Goal: Information Seeking & Learning: Learn about a topic

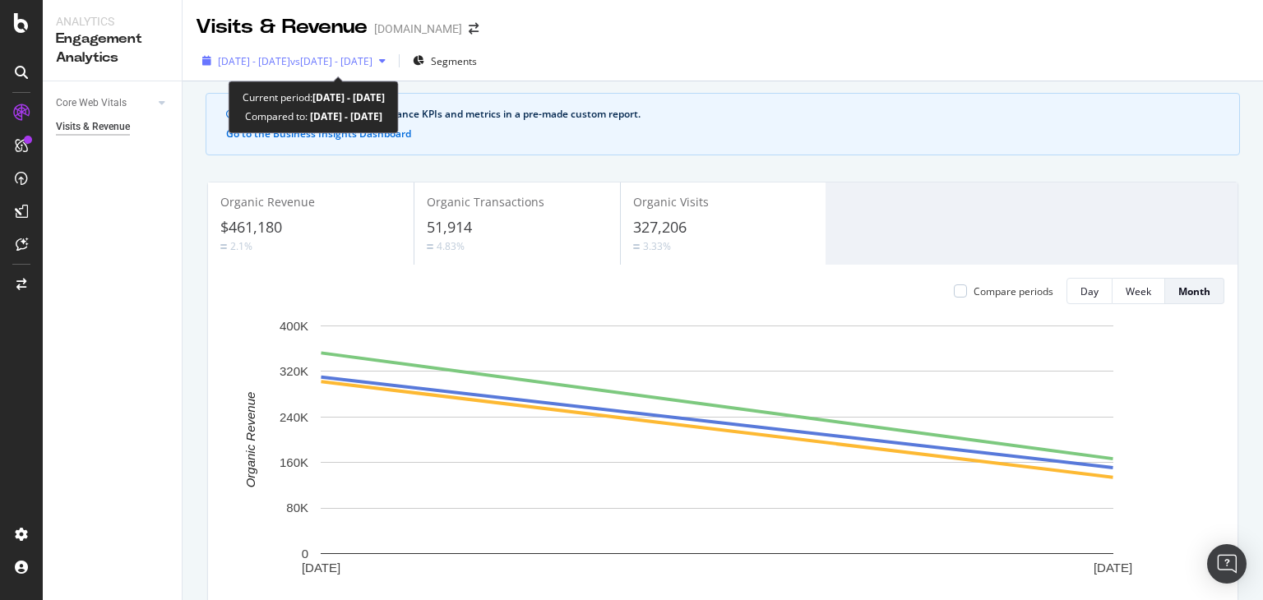
click at [372, 62] on span "vs [DATE] - [DATE]" at bounding box center [331, 61] width 82 height 14
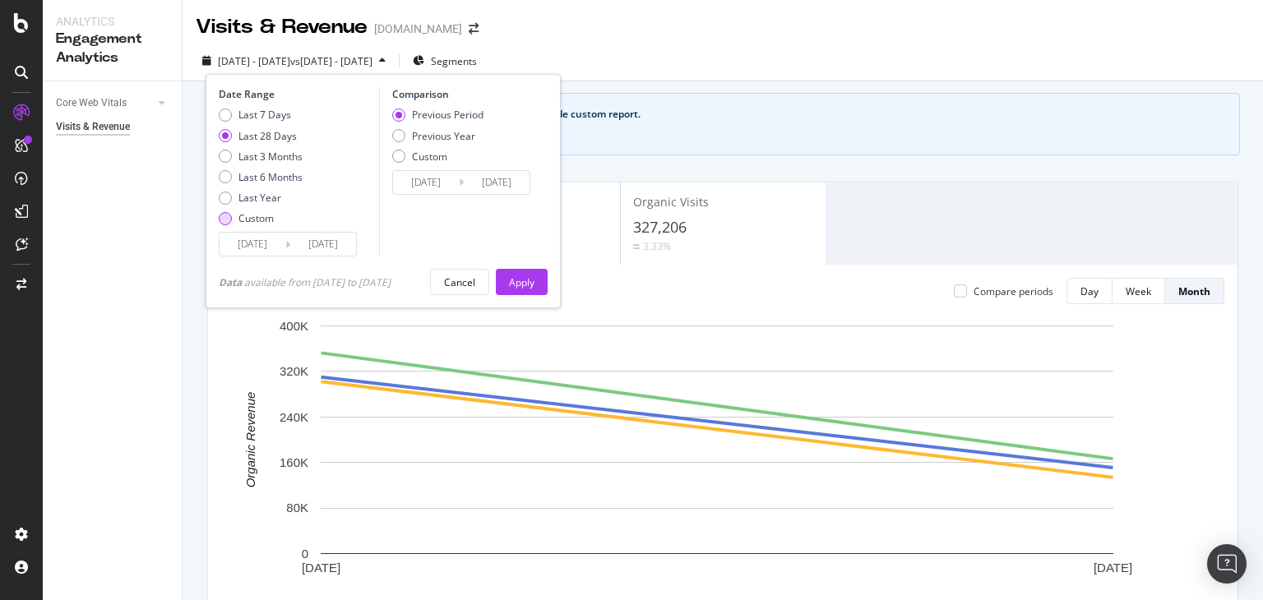
click at [253, 223] on div "Custom" at bounding box center [255, 218] width 35 height 14
click at [245, 247] on input "[DATE]" at bounding box center [253, 244] width 66 height 23
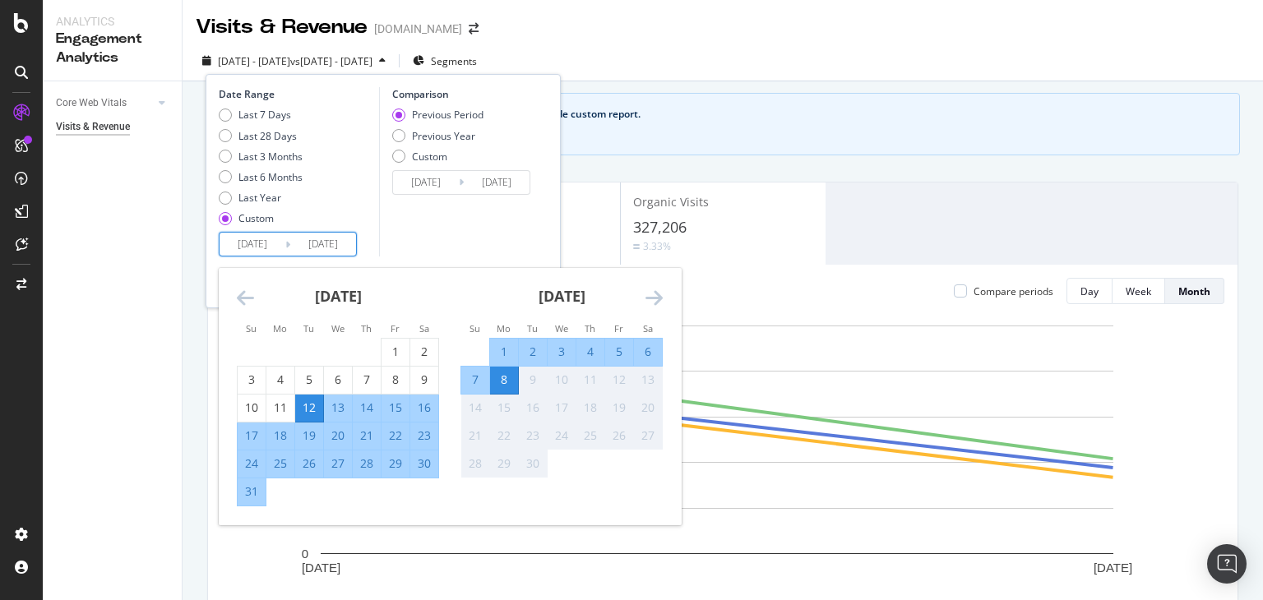
click at [247, 247] on input "[DATE]" at bounding box center [253, 244] width 66 height 23
drag, startPoint x: 255, startPoint y: 245, endPoint x: 286, endPoint y: 244, distance: 31.3
click at [286, 244] on div "[DATE] Navigate forward to interact with the calendar and select a date. Press …" at bounding box center [288, 244] width 138 height 25
type input "[DATE]"
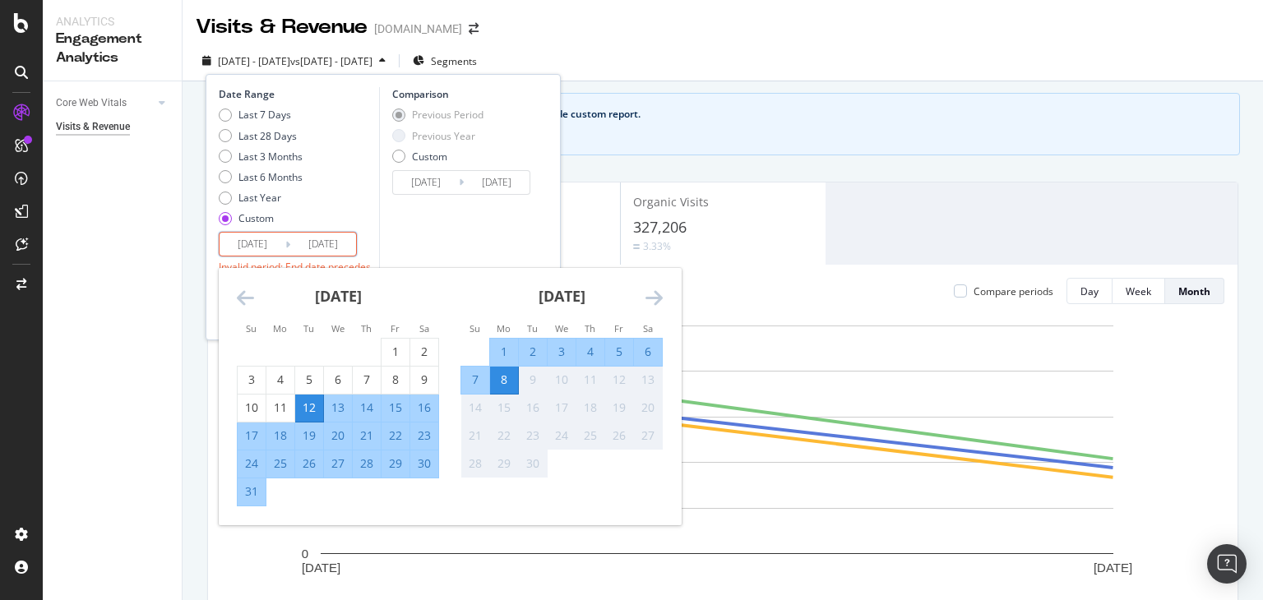
type input "[DATE]"
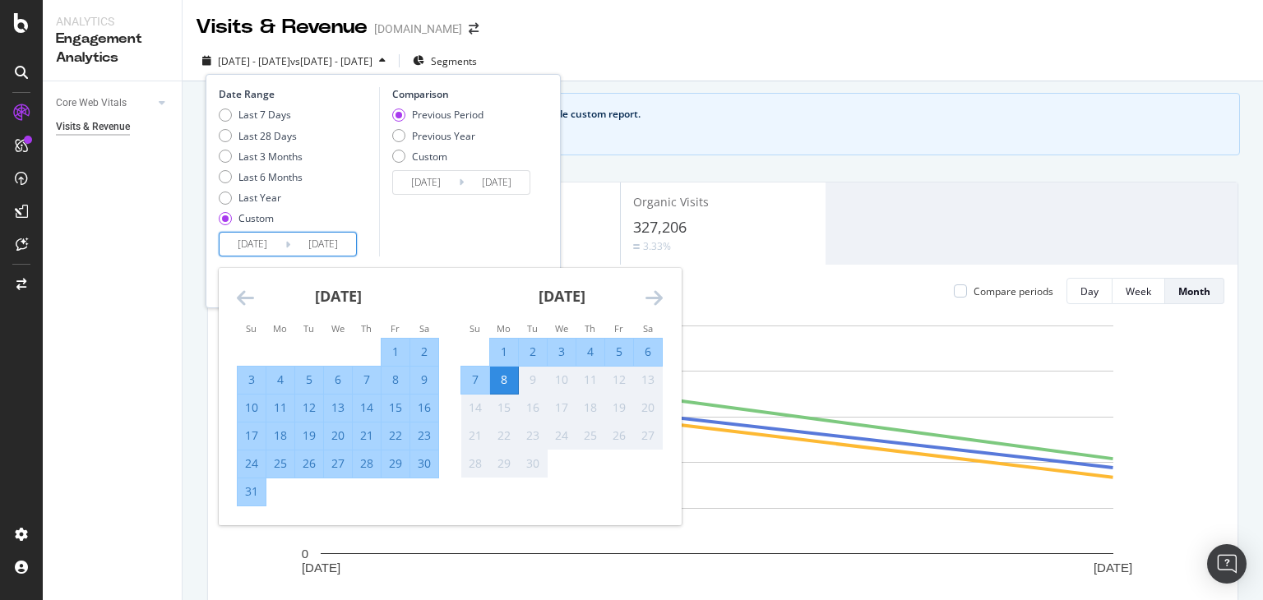
type input "[DATE]"
click at [395, 146] on div "Previous Period Previous Year Custom" at bounding box center [437, 139] width 91 height 62
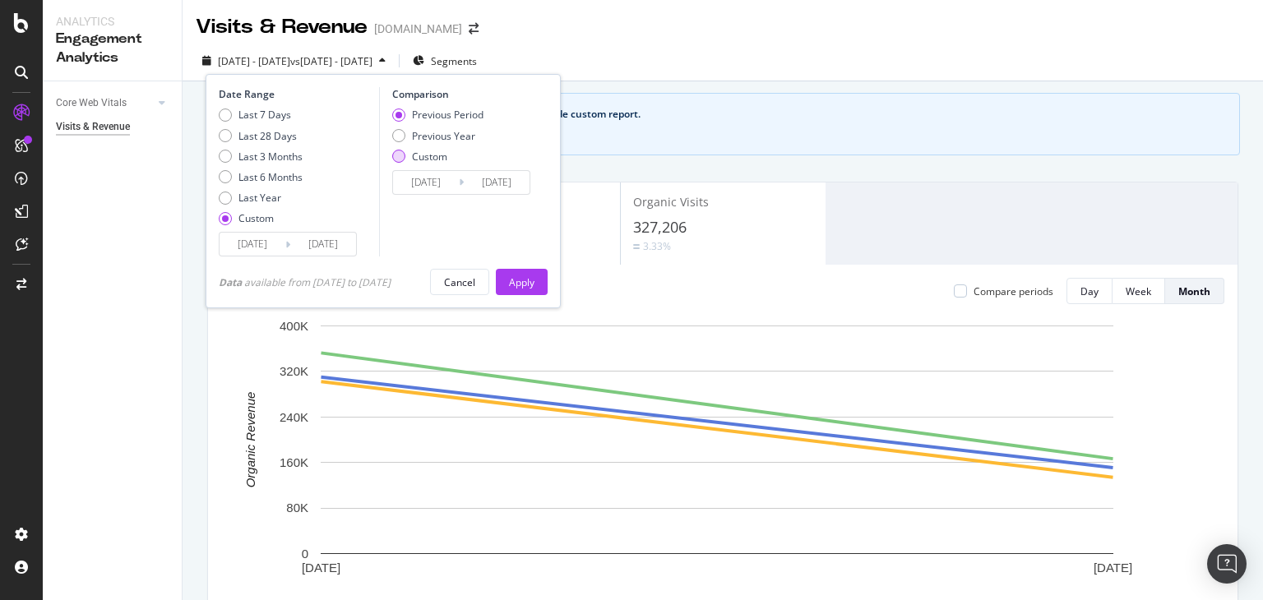
click at [401, 152] on div "Custom" at bounding box center [398, 156] width 13 height 13
click at [418, 178] on input "[DATE]" at bounding box center [426, 182] width 66 height 23
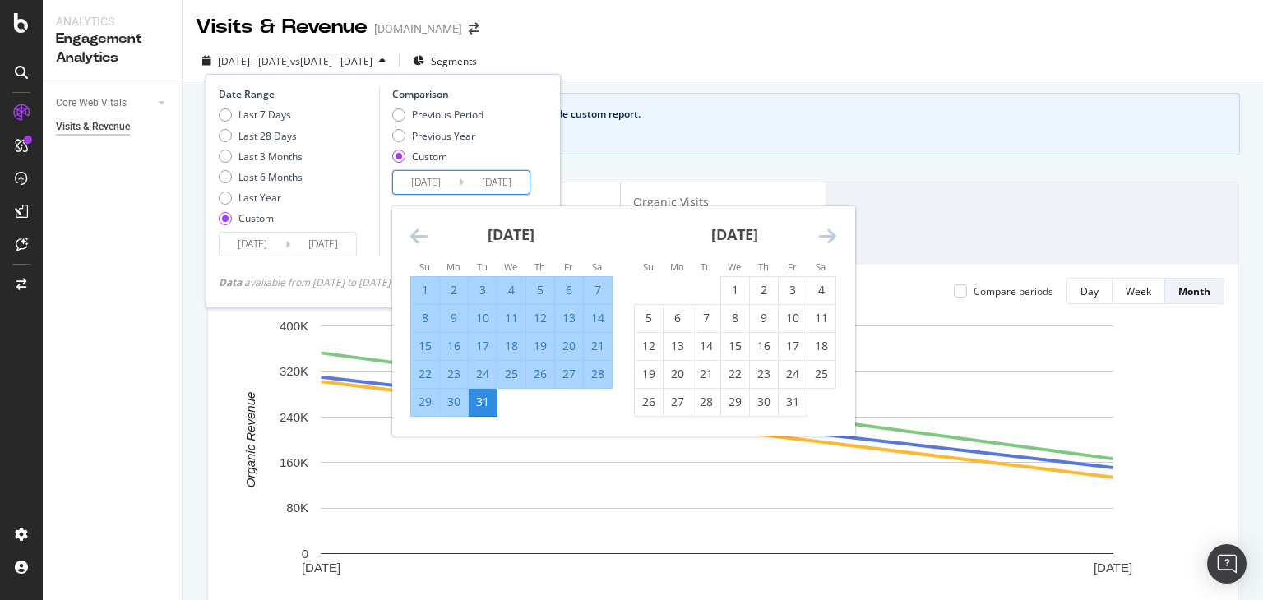
drag, startPoint x: 418, startPoint y: 180, endPoint x: 464, endPoint y: 195, distance: 48.4
click at [464, 195] on div "Comparison Previous Period Previous Year Custom [DATE] Navigate forward to inte…" at bounding box center [457, 171] width 156 height 169
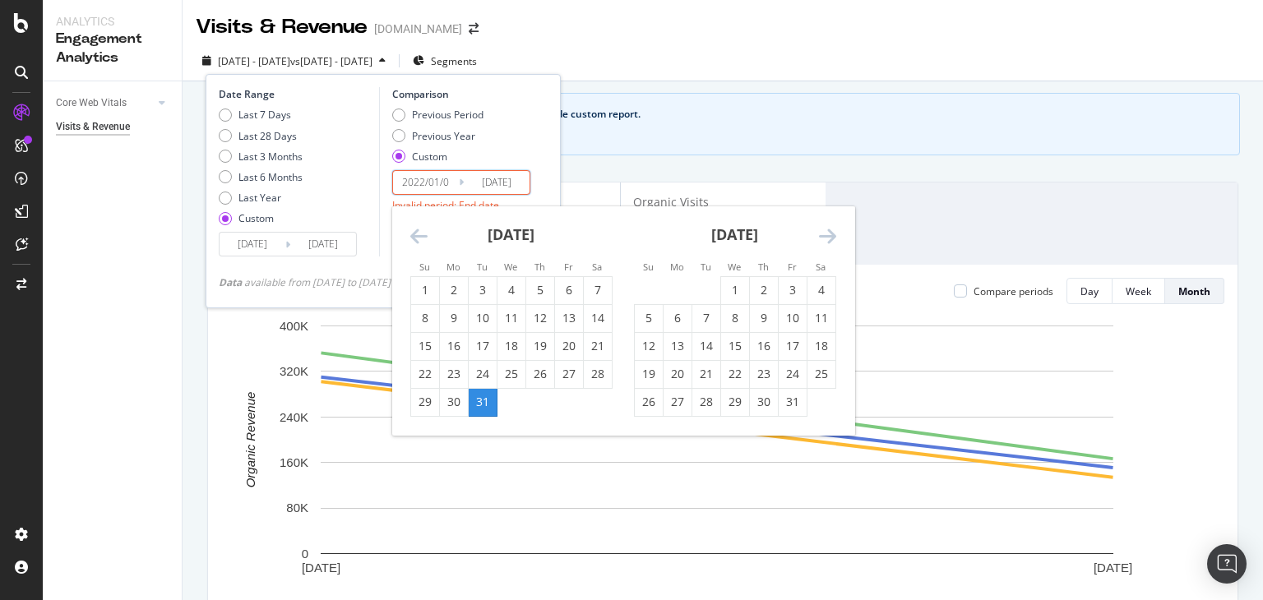
type input "[DATE]"
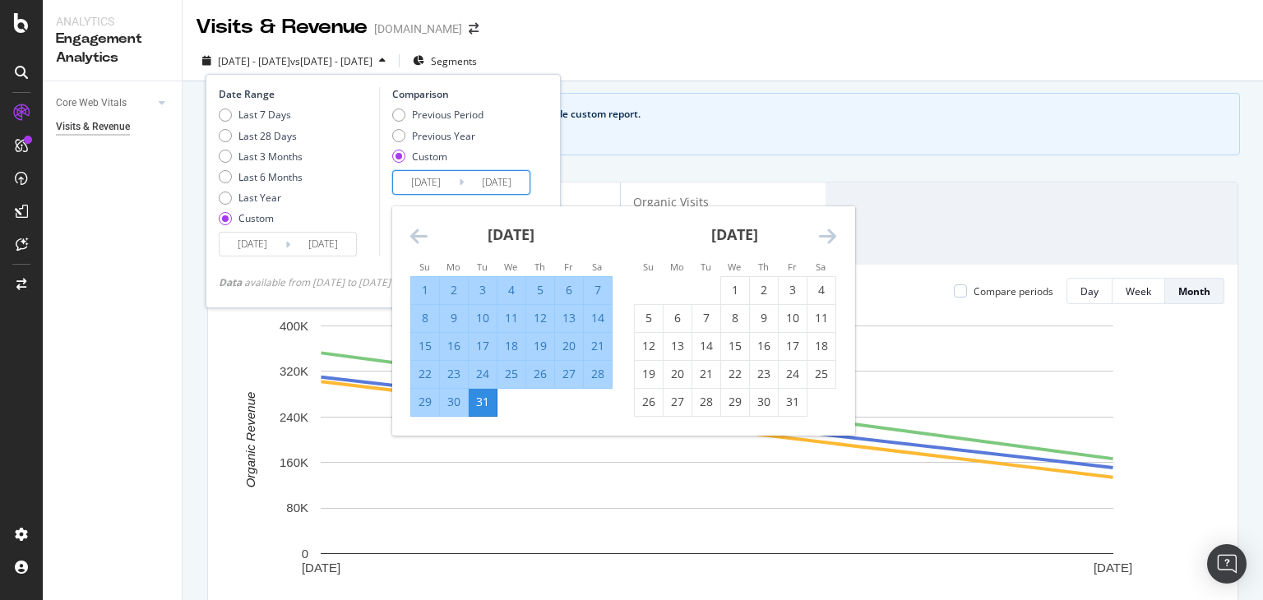
click at [493, 183] on input "[DATE]" at bounding box center [497, 182] width 66 height 23
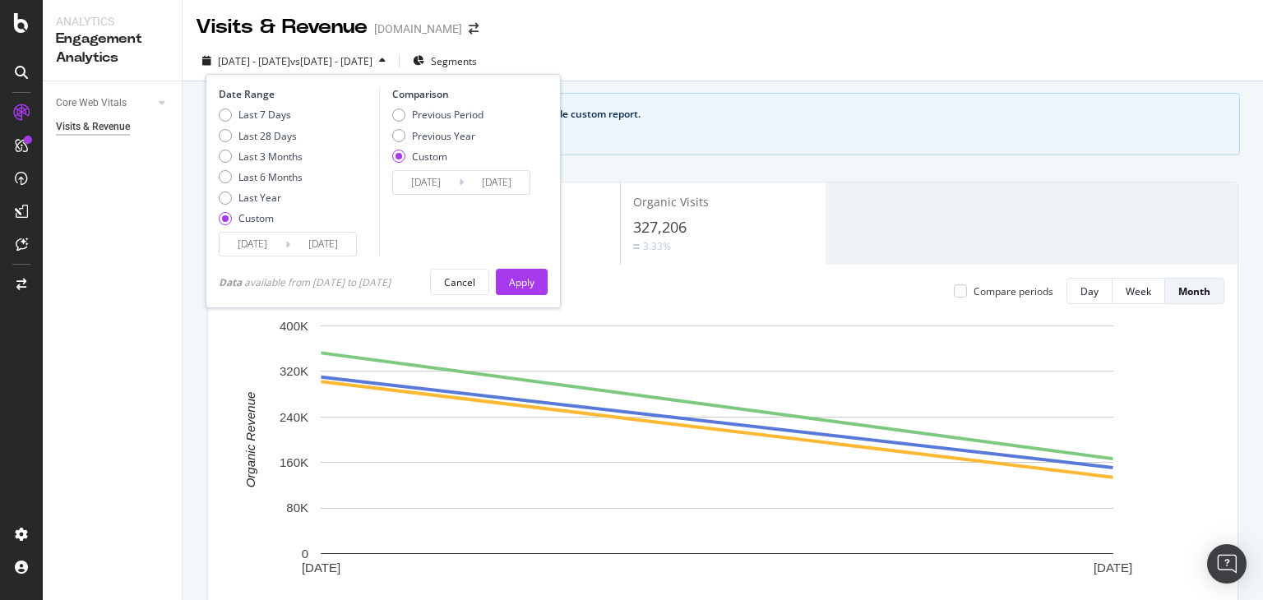
type input "[DATE]"
click at [510, 248] on div "Comparison Previous Period Previous Year Custom [DATE] Navigate forward to inte…" at bounding box center [457, 171] width 156 height 169
click at [524, 272] on div "Apply" at bounding box center [521, 282] width 25 height 25
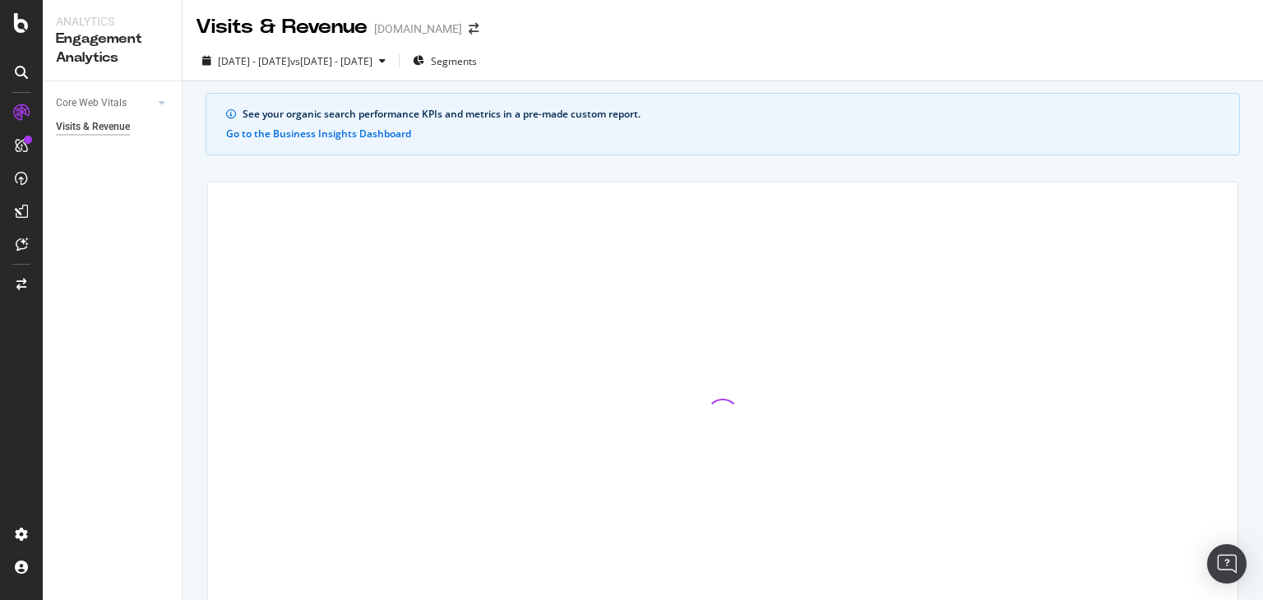
click at [524, 272] on div at bounding box center [722, 415] width 1029 height 465
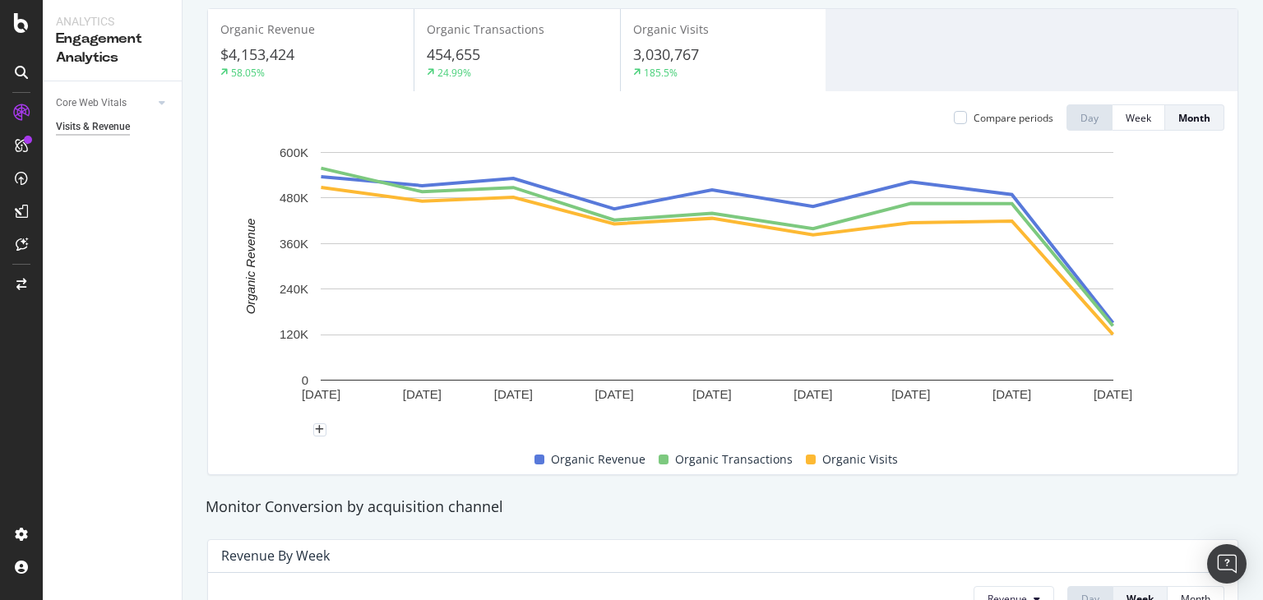
scroll to position [174, 0]
click at [806, 454] on span at bounding box center [811, 459] width 10 height 10
click at [885, 461] on span "Organic Visits" at bounding box center [860, 459] width 76 height 20
click at [807, 455] on div "Organic Visits" at bounding box center [851, 459] width 105 height 20
click at [806, 460] on span at bounding box center [811, 459] width 10 height 10
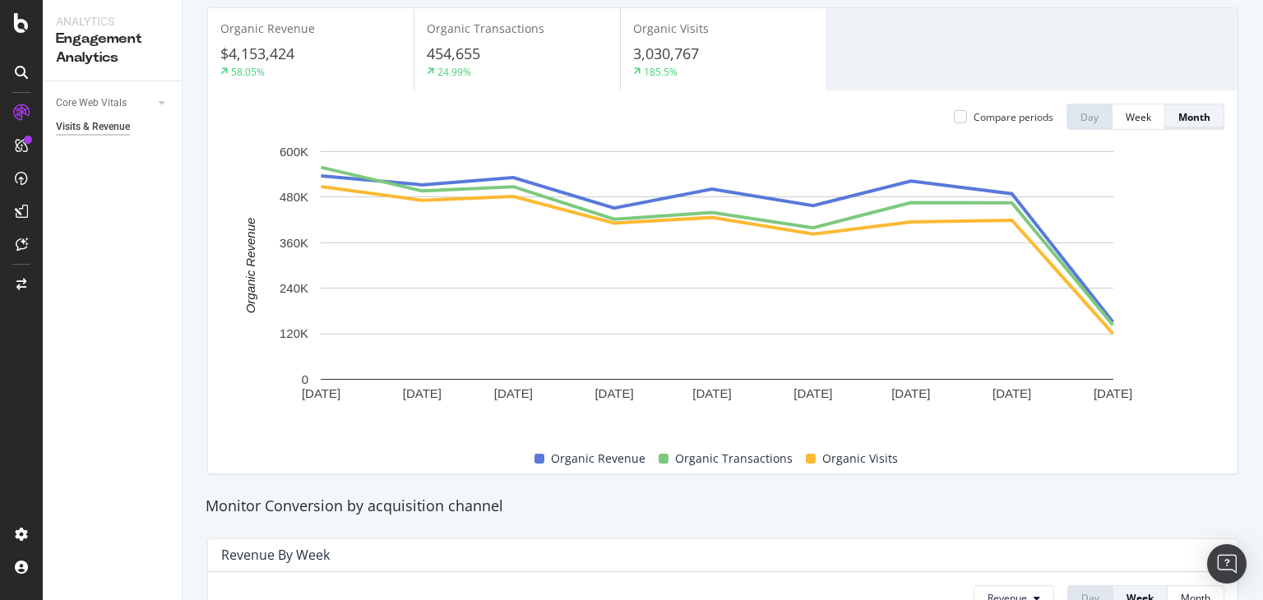
click at [1178, 119] on div "Month" at bounding box center [1194, 117] width 32 height 14
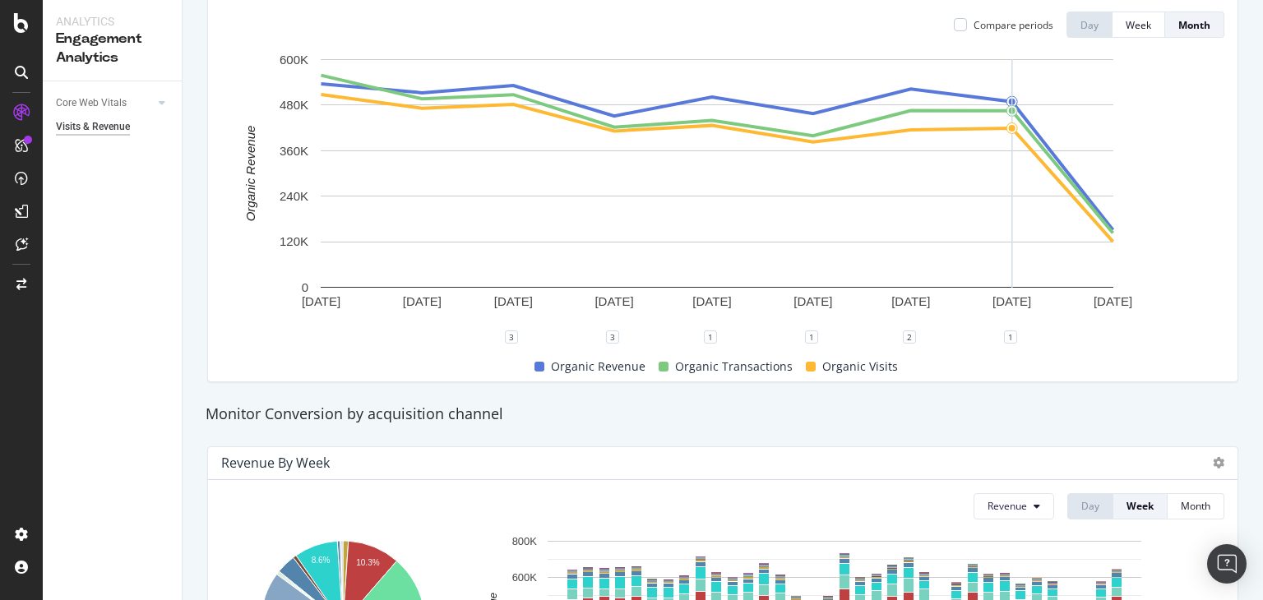
scroll to position [266, 0]
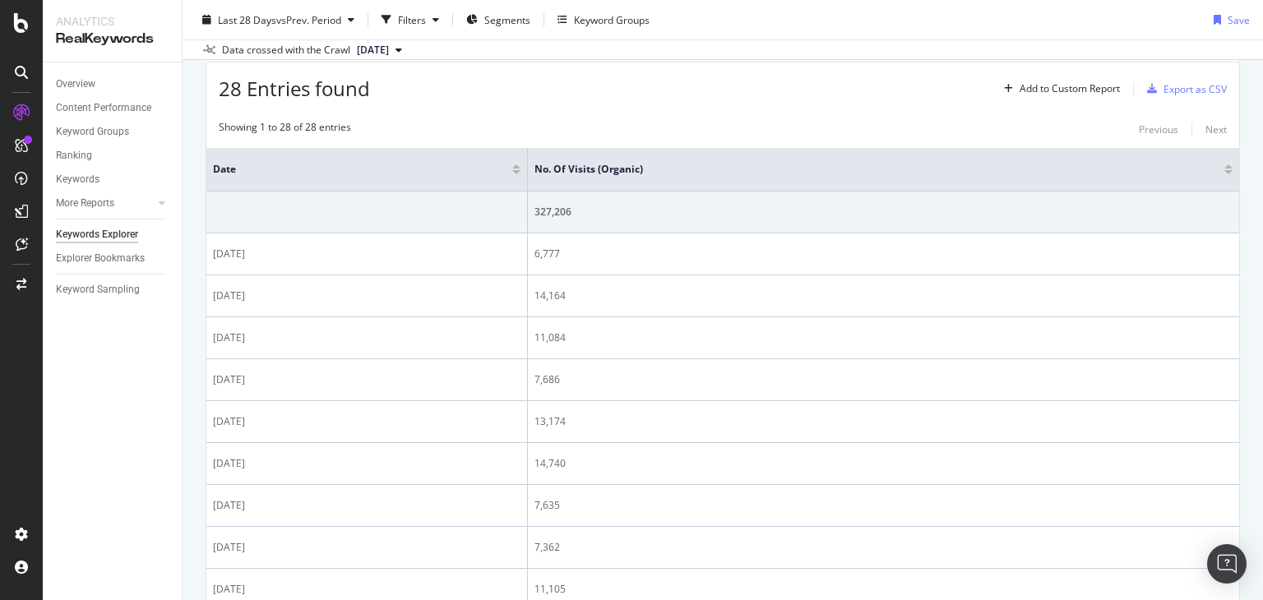
scroll to position [490, 0]
click at [225, 169] on span "Date" at bounding box center [350, 168] width 275 height 15
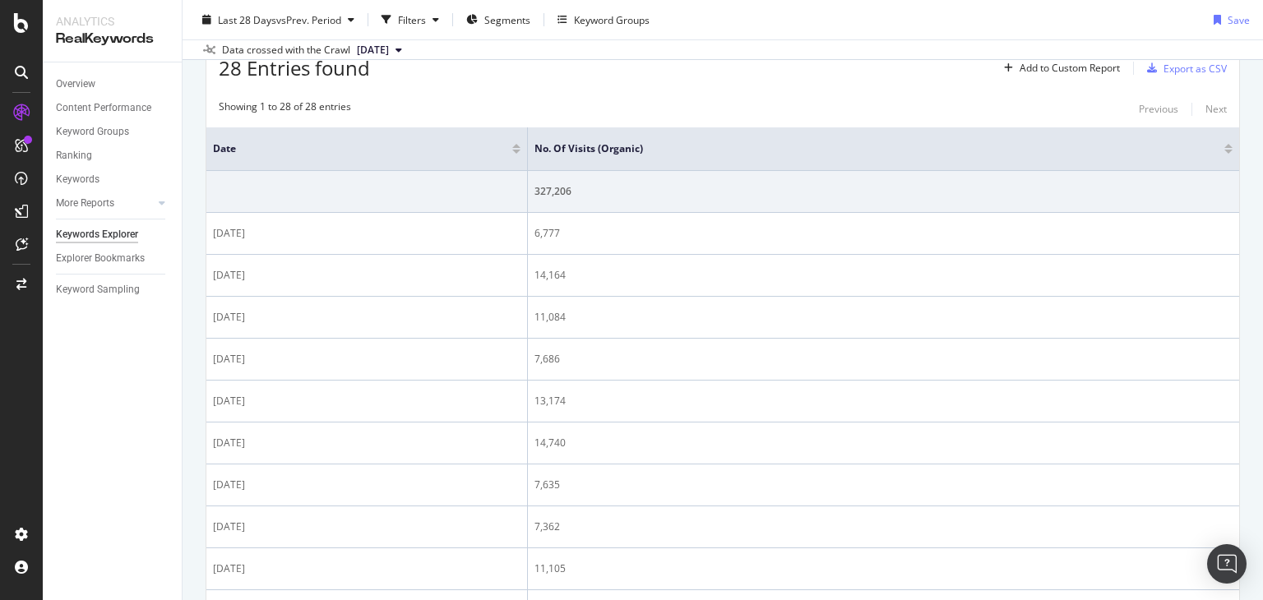
scroll to position [510, 0]
drag, startPoint x: 311, startPoint y: 154, endPoint x: 252, endPoint y: 149, distance: 59.4
click at [252, 149] on span "Date" at bounding box center [350, 148] width 275 height 15
click at [512, 146] on div at bounding box center [516, 146] width 8 height 4
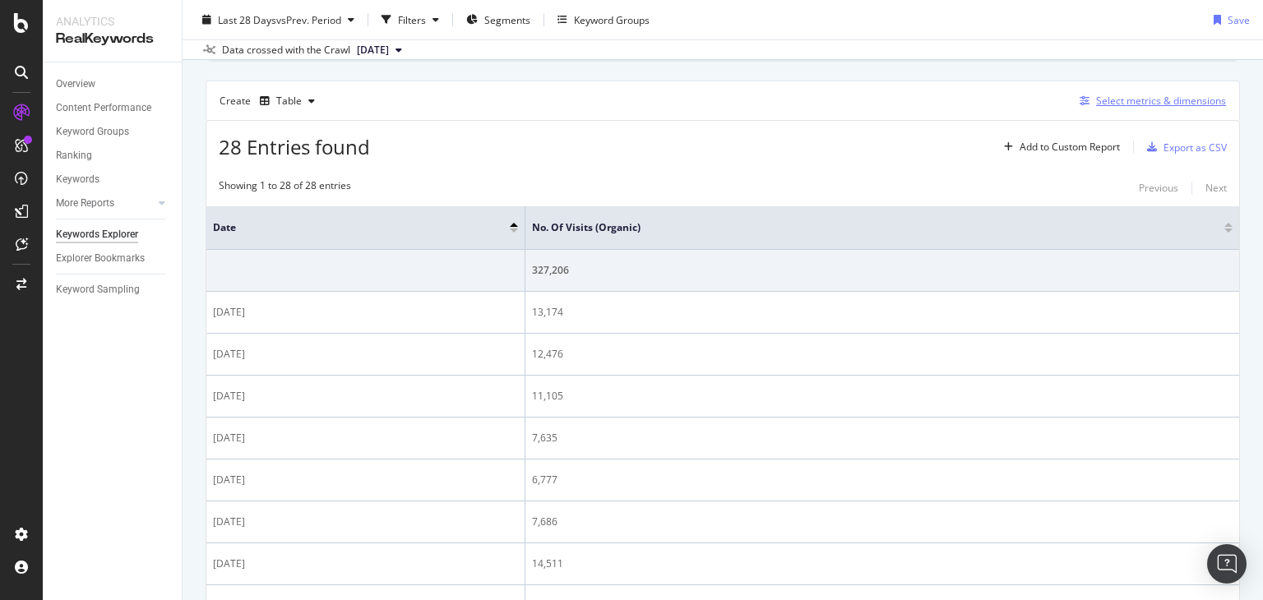
click at [1158, 94] on div "Select metrics & dimensions" at bounding box center [1161, 101] width 130 height 14
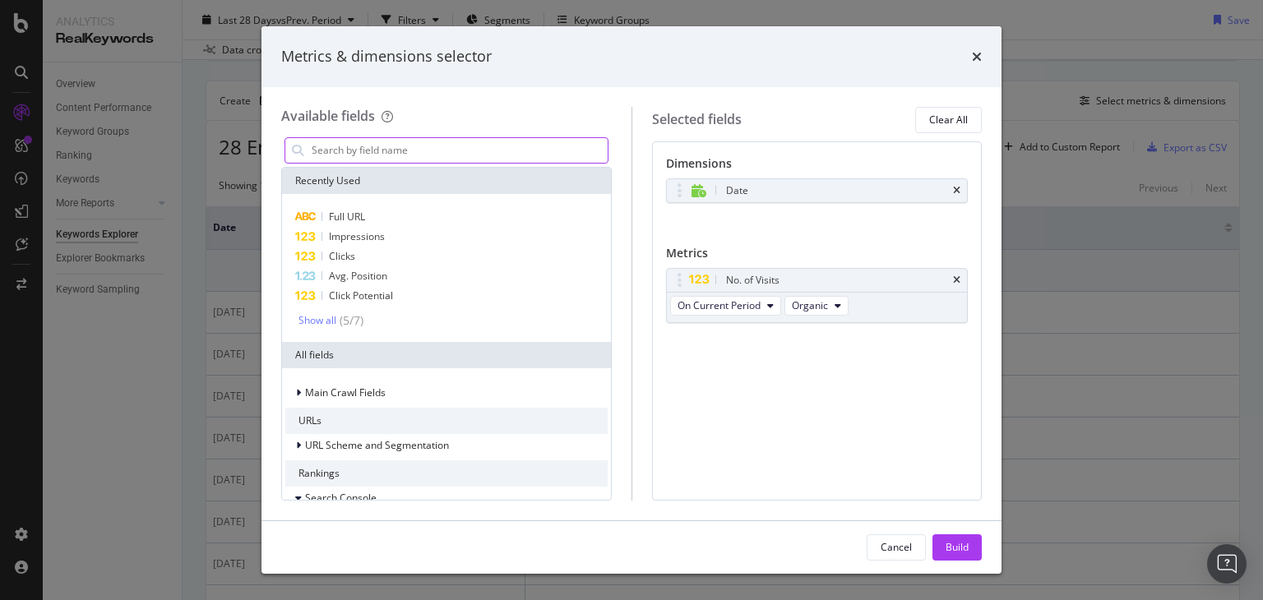
click at [414, 149] on input "modal" at bounding box center [459, 150] width 298 height 25
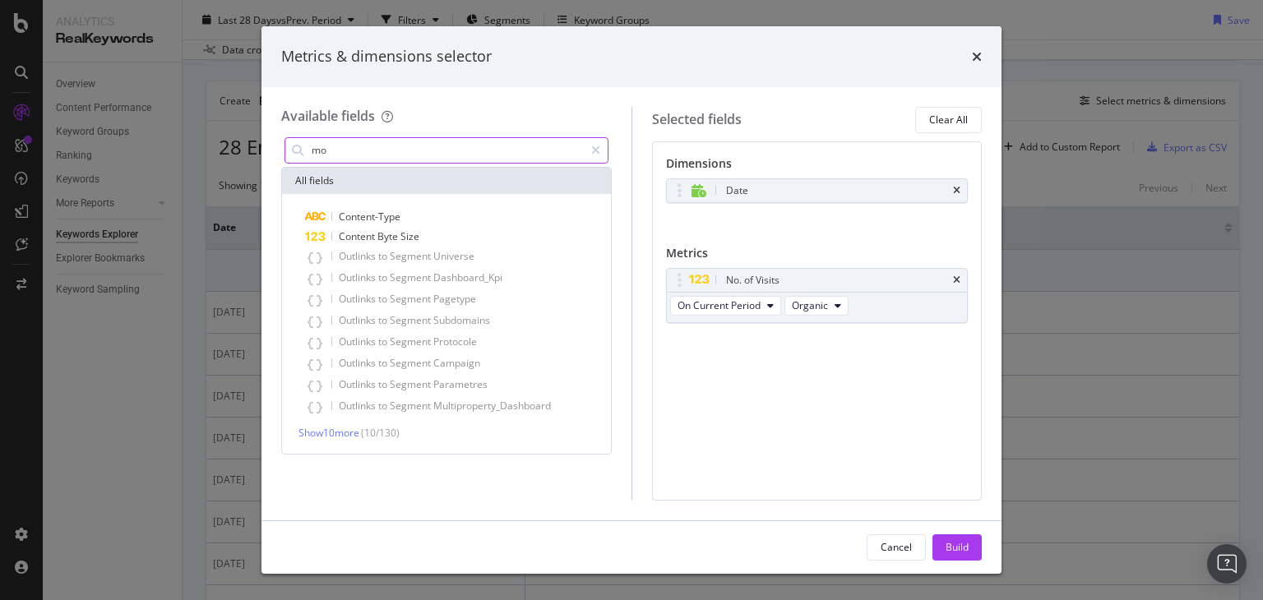
type input "m"
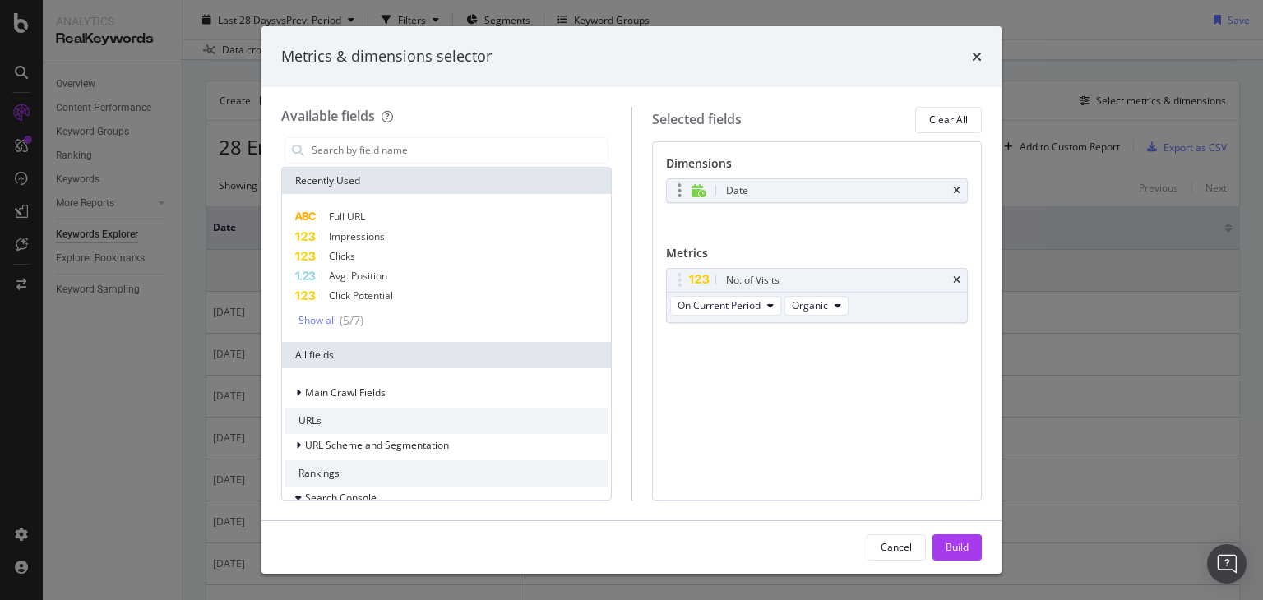
click at [724, 185] on div "Date" at bounding box center [837, 191] width 228 height 16
click at [677, 188] on icon "modal" at bounding box center [679, 191] width 4 height 16
click at [761, 192] on div "Date" at bounding box center [837, 191] width 228 height 16
click at [726, 185] on div "Date" at bounding box center [737, 191] width 22 height 16
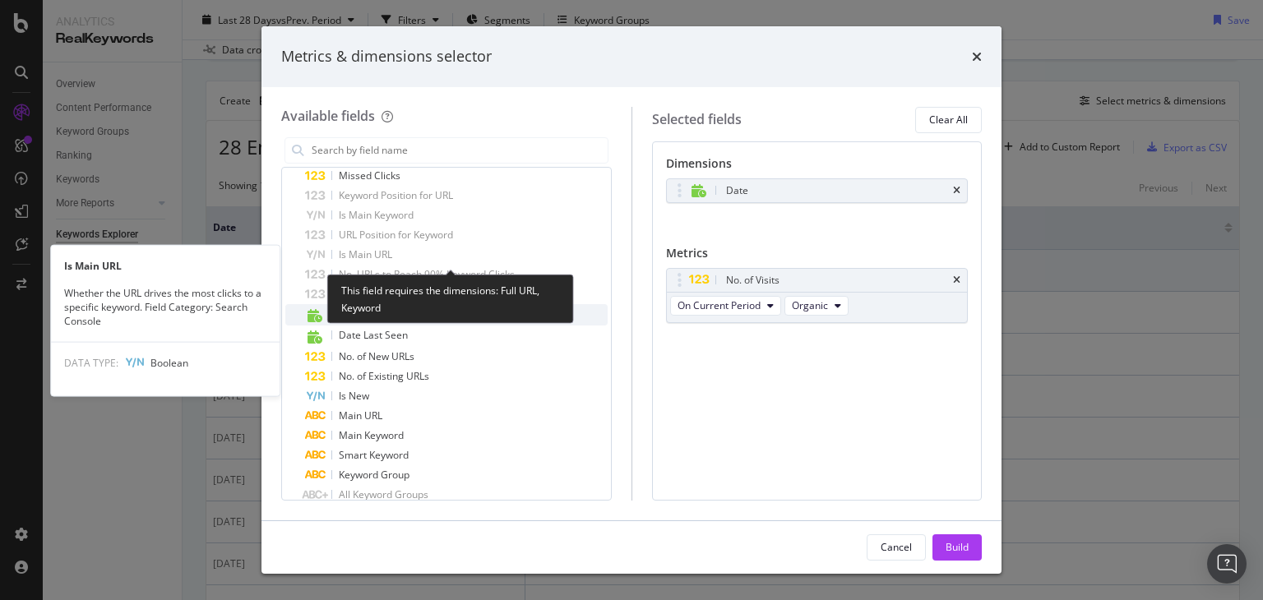
scroll to position [1129, 0]
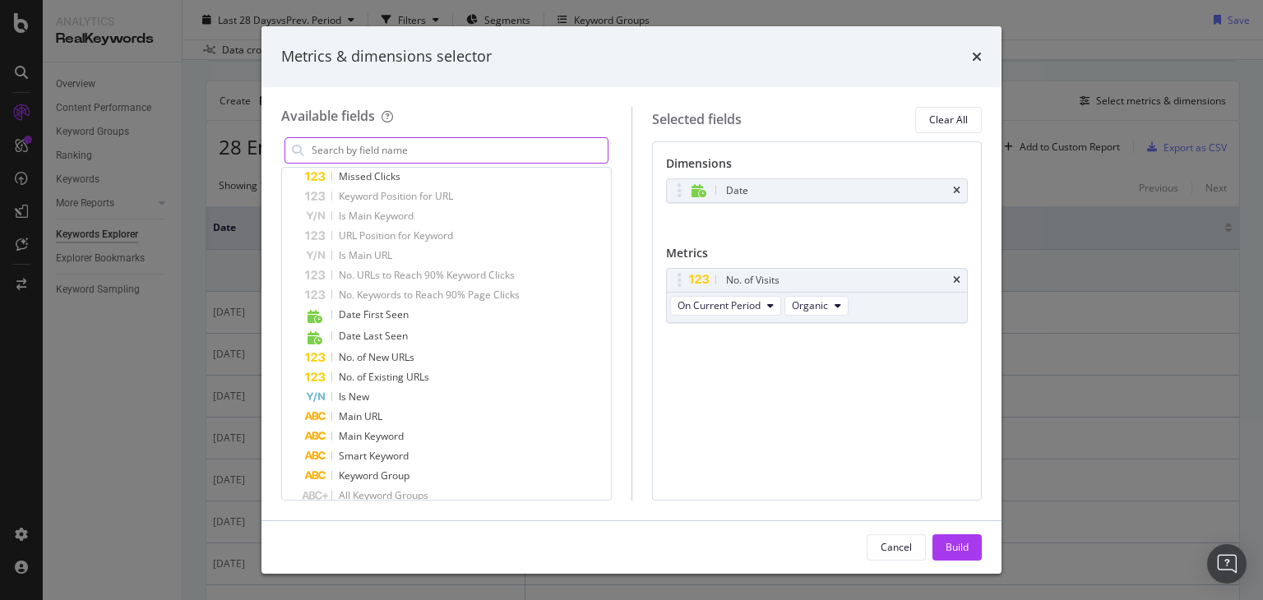
click at [337, 142] on input "modal" at bounding box center [459, 150] width 298 height 25
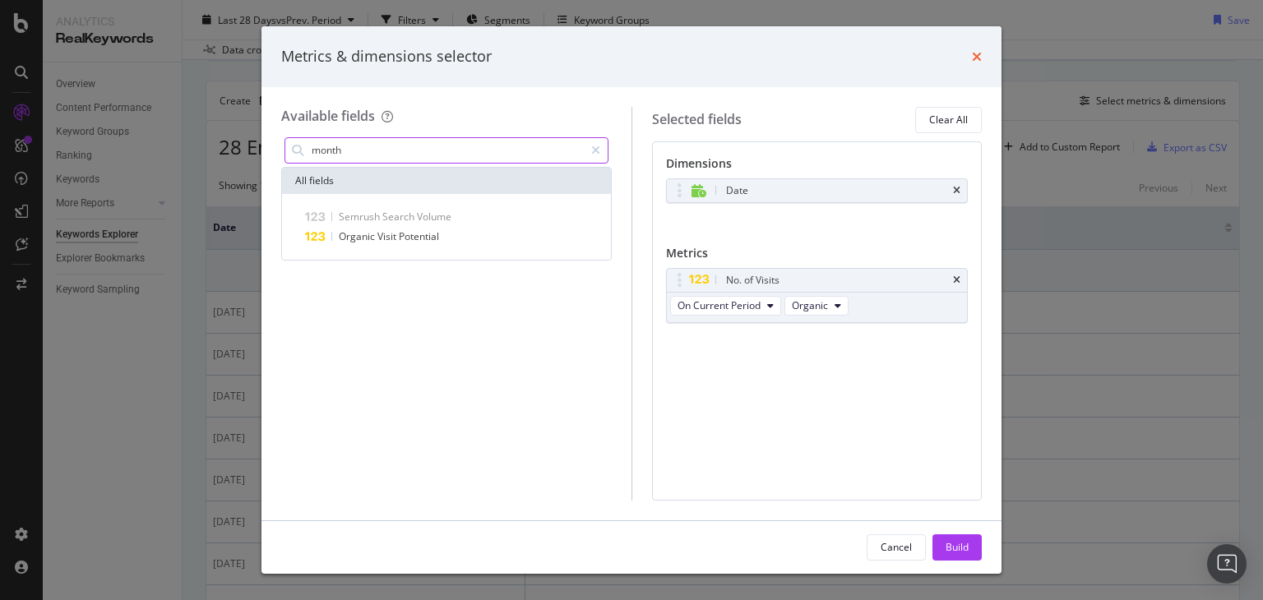
type input "month"
click at [974, 53] on icon "times" at bounding box center [977, 56] width 10 height 13
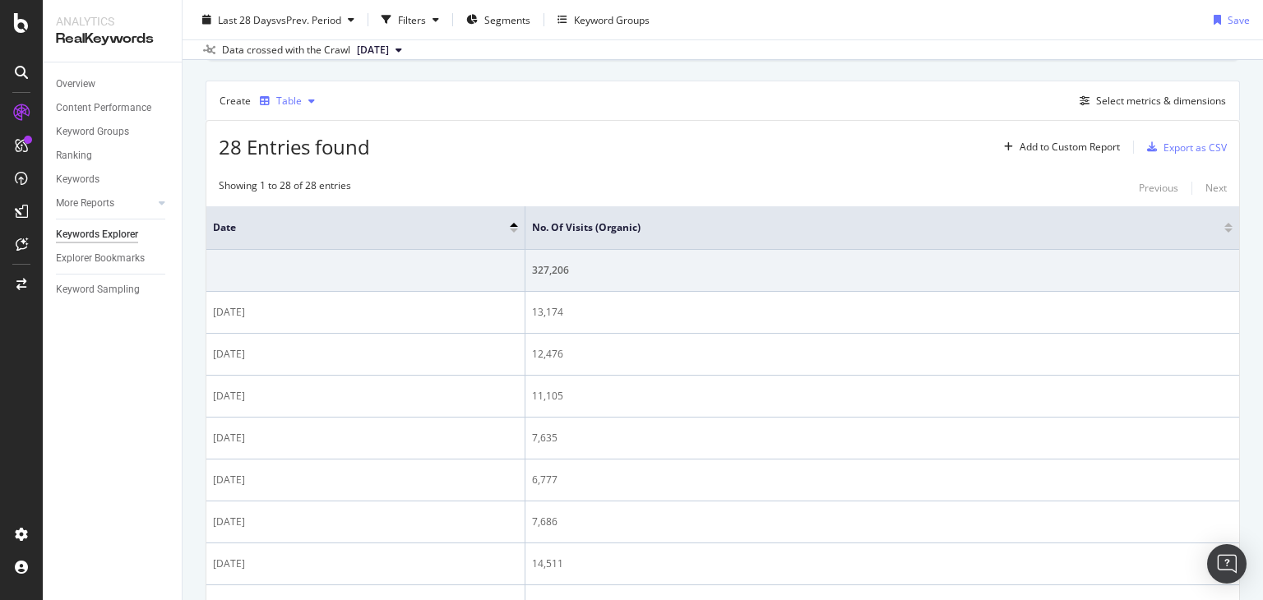
click at [294, 91] on div "Table" at bounding box center [287, 101] width 68 height 25
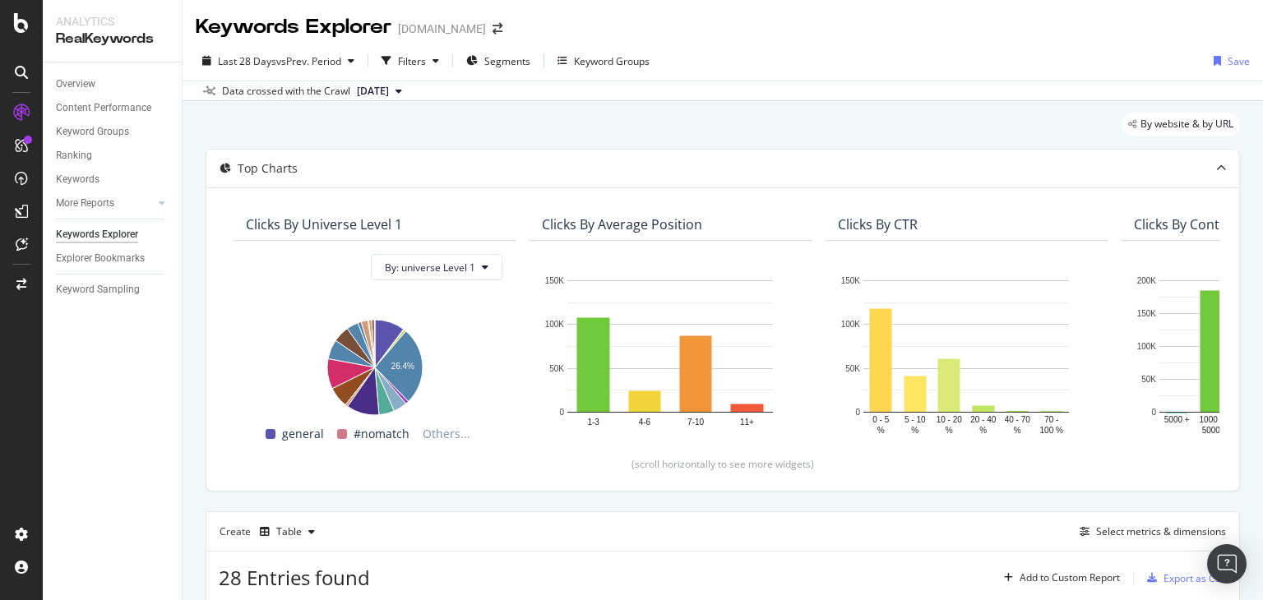
scroll to position [455, 0]
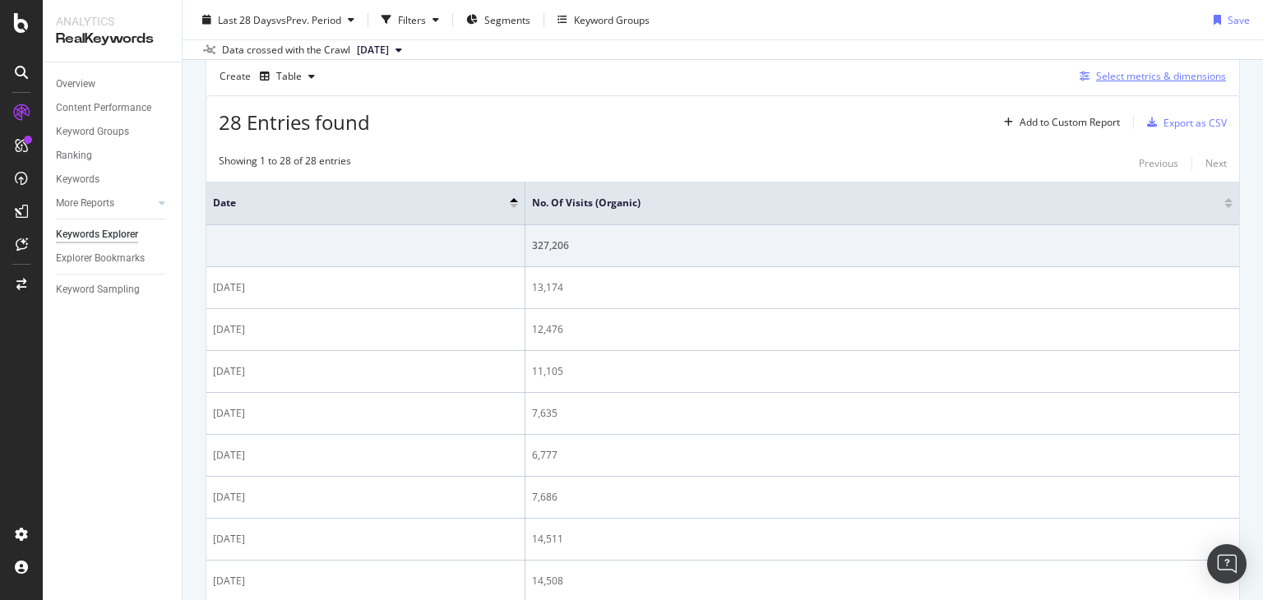
click at [1175, 76] on div "Select metrics & dimensions" at bounding box center [1161, 76] width 130 height 14
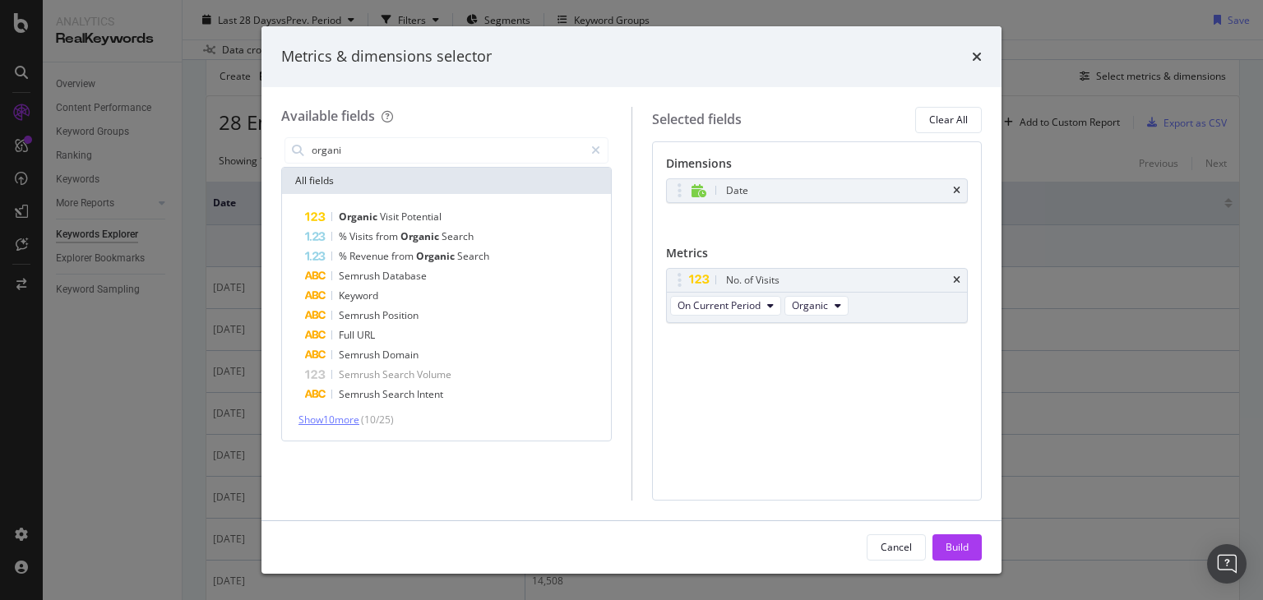
type input "organi"
click at [359, 425] on span "Show 10 more" at bounding box center [328, 420] width 61 height 14
click at [811, 300] on span "Organic" at bounding box center [810, 305] width 36 height 14
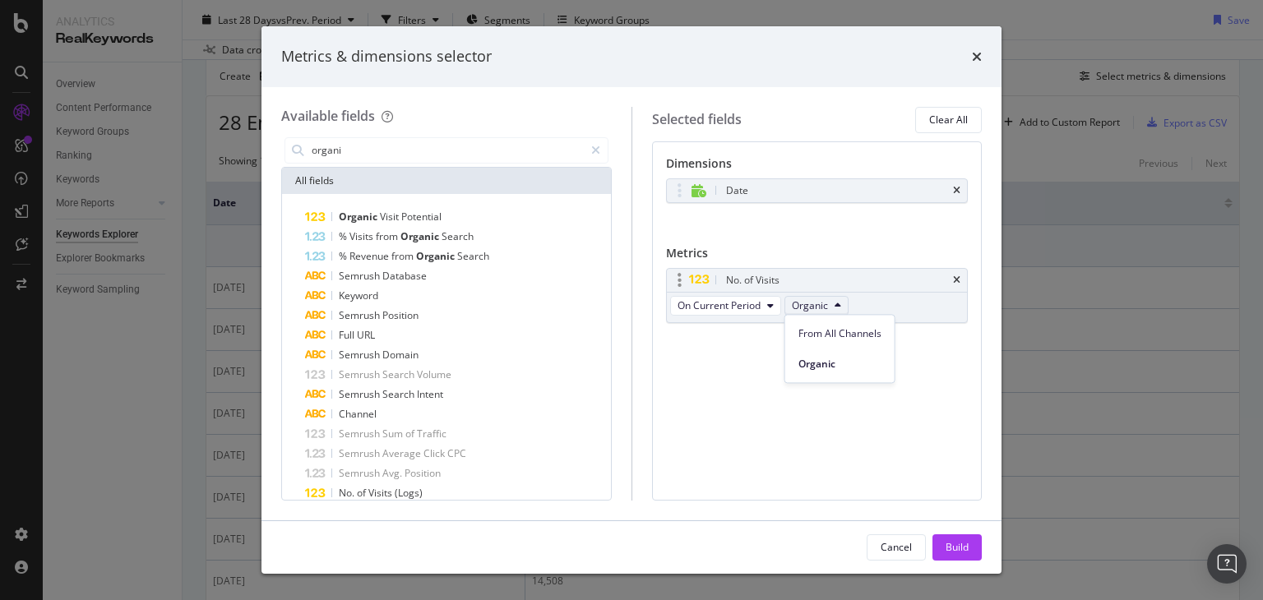
click at [811, 300] on span "Organic" at bounding box center [810, 305] width 36 height 14
click at [934, 537] on button "Build" at bounding box center [956, 547] width 49 height 26
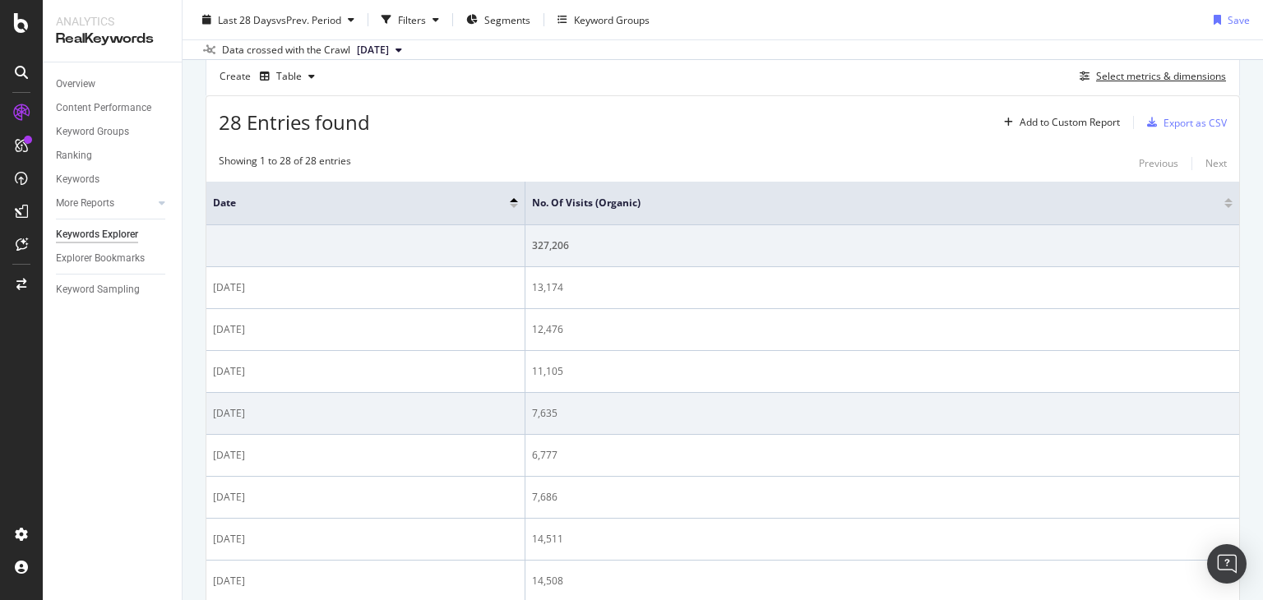
scroll to position [0, 0]
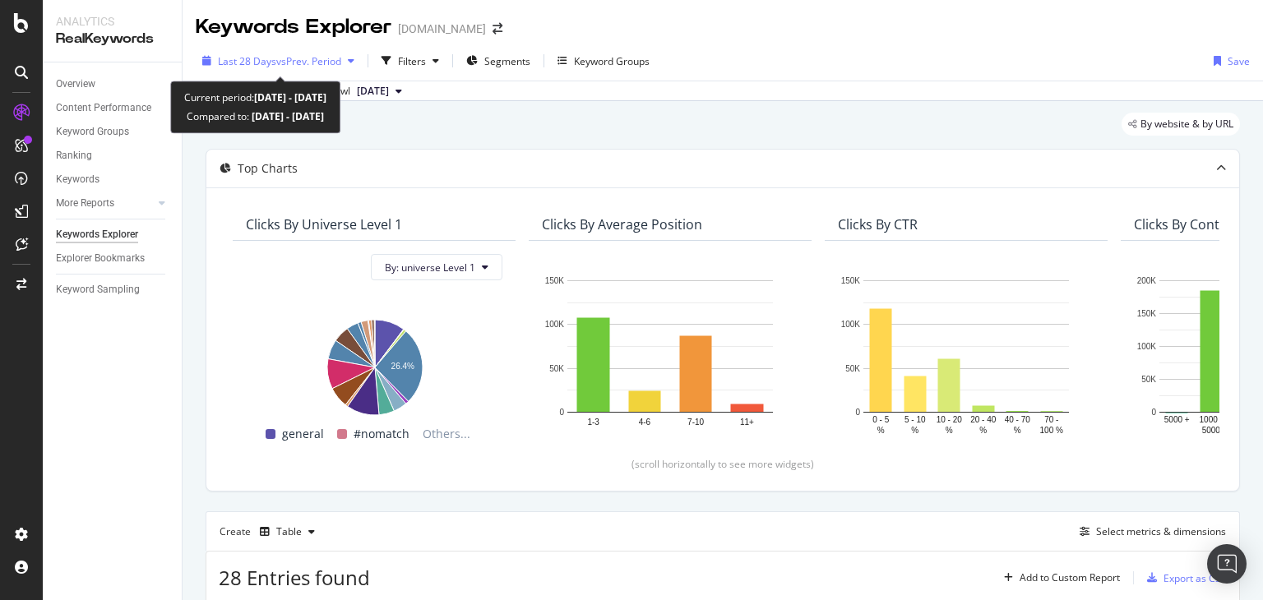
click at [329, 58] on span "vs Prev. Period" at bounding box center [308, 61] width 65 height 14
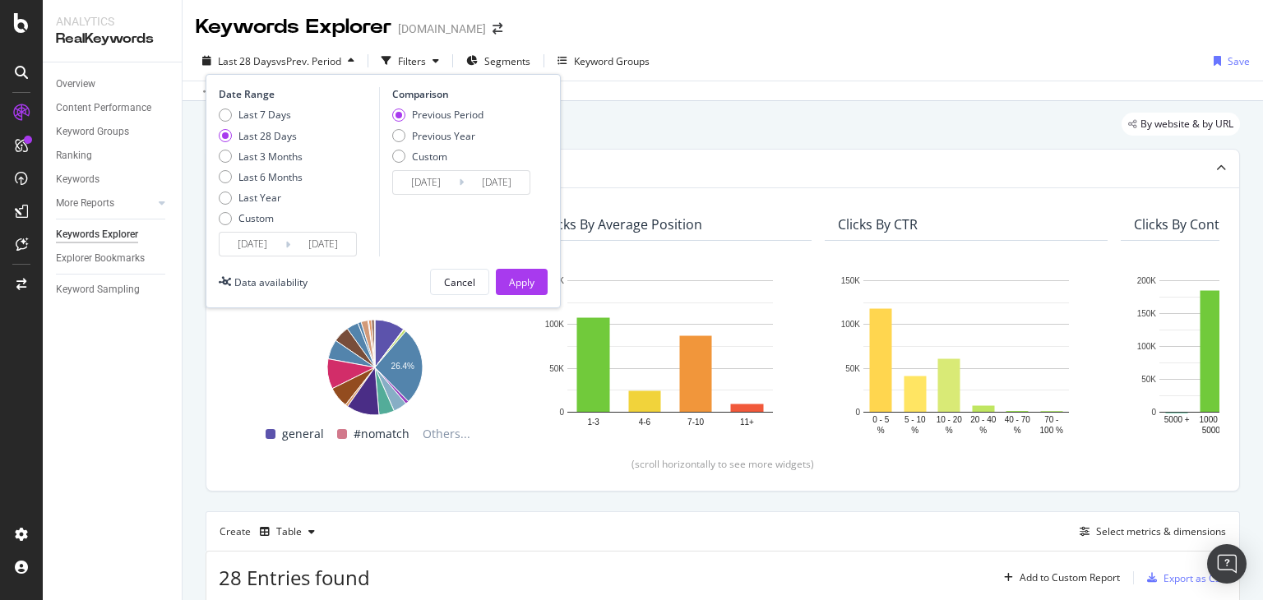
click at [276, 239] on input "[DATE]" at bounding box center [253, 244] width 66 height 23
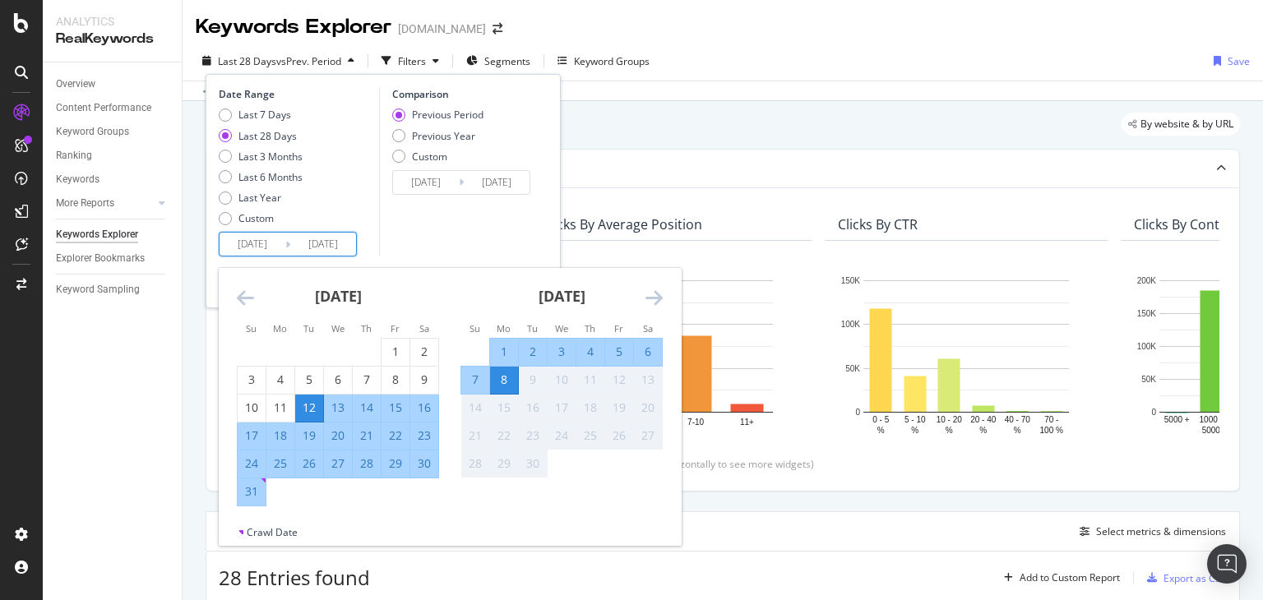
drag, startPoint x: 240, startPoint y: 240, endPoint x: 291, endPoint y: 249, distance: 51.8
click at [291, 249] on div "2025/08/12 Navigate forward to interact with the calendar and select a date. Pr…" at bounding box center [288, 244] width 138 height 25
click at [260, 245] on input "[DATE]" at bounding box center [253, 244] width 66 height 23
drag, startPoint x: 243, startPoint y: 244, endPoint x: 280, endPoint y: 247, distance: 37.1
click at [280, 247] on input "[DATE]" at bounding box center [253, 244] width 66 height 23
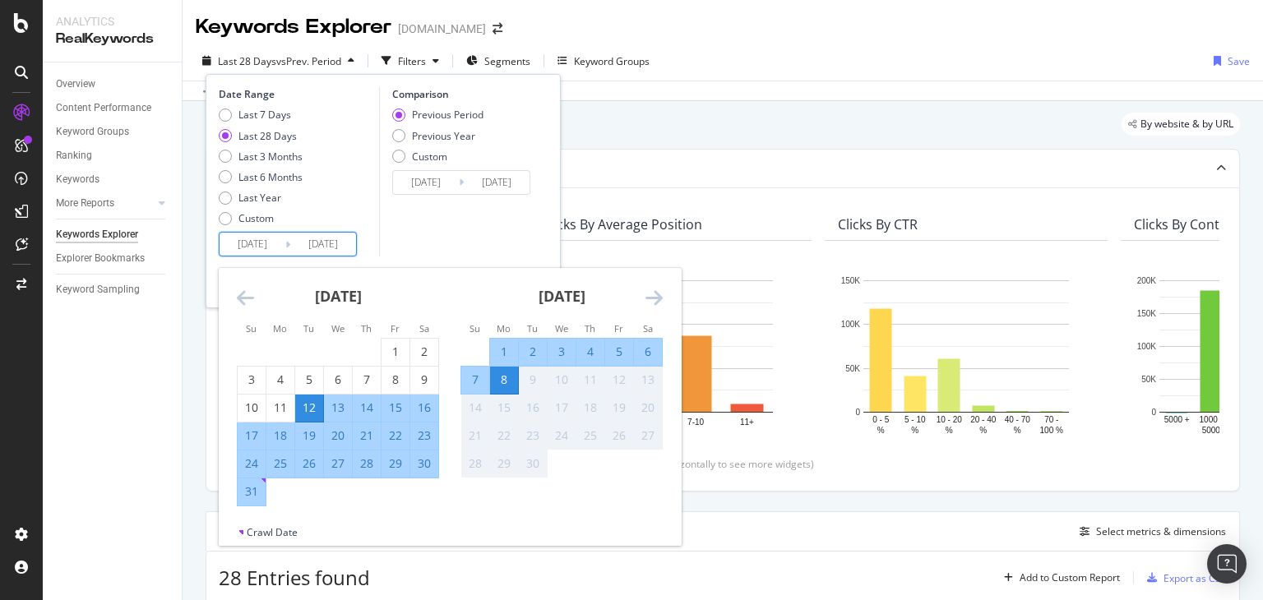
click at [269, 247] on input "[DATE]" at bounding box center [253, 244] width 66 height 23
drag, startPoint x: 253, startPoint y: 239, endPoint x: 334, endPoint y: 252, distance: 81.6
click at [334, 252] on div "2025/08/12 Navigate forward to interact with the calendar and select a date. Pr…" at bounding box center [288, 244] width 138 height 25
type input "[DATE]"
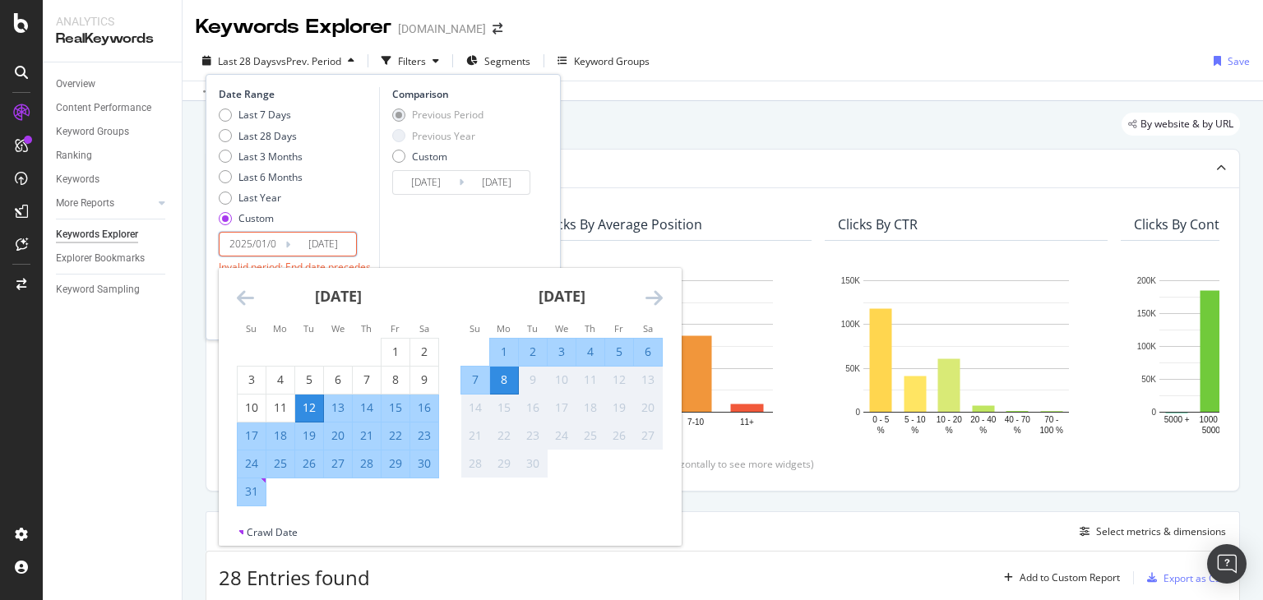
type input "[DATE]"
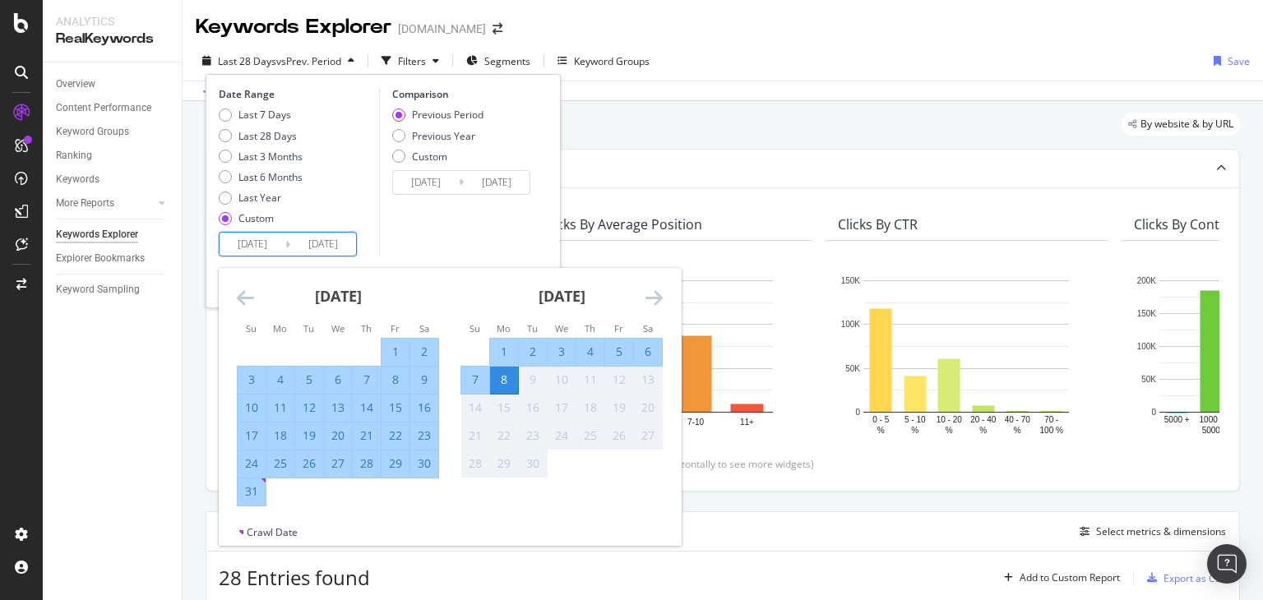
type input "[DATE]"
click at [464, 240] on div "Comparison Previous Period Previous Year Custom 2024/04/24 Navigate forward to …" at bounding box center [457, 171] width 156 height 169
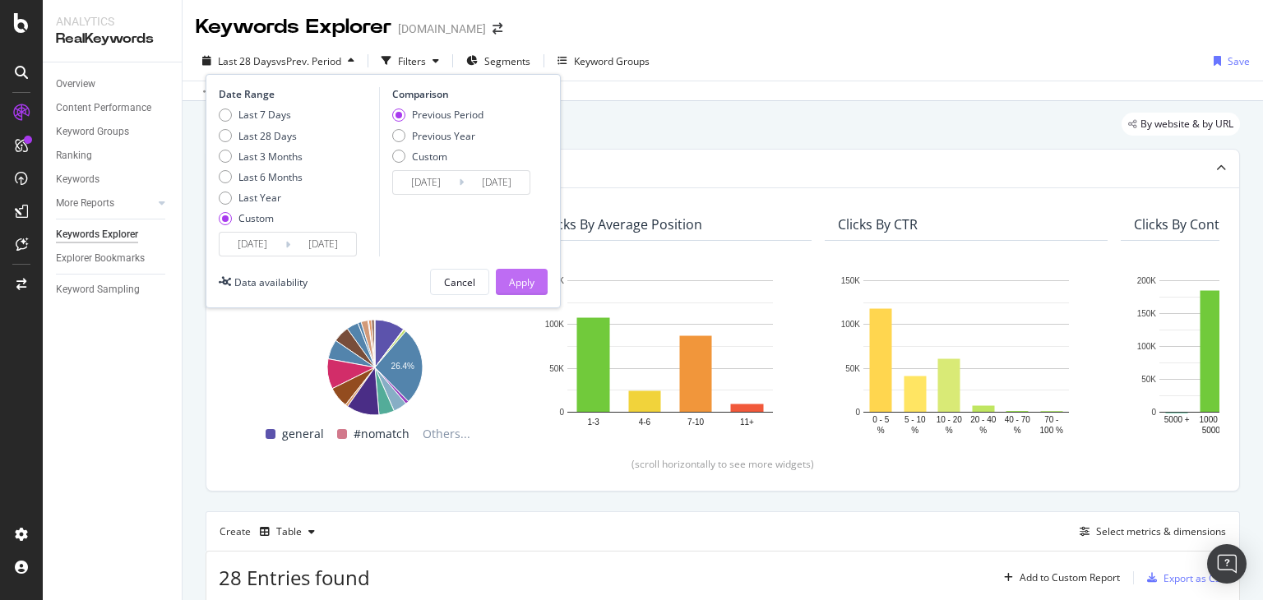
click at [532, 277] on div "Apply" at bounding box center [521, 282] width 25 height 14
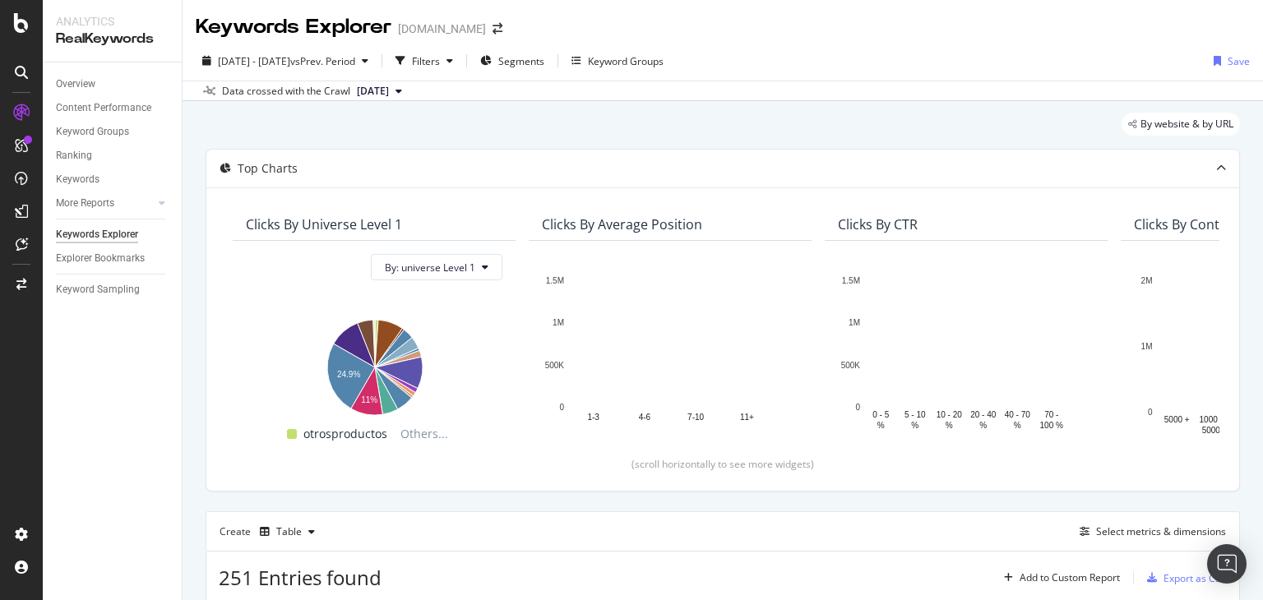
scroll to position [492, 0]
